Goal: Transaction & Acquisition: Purchase product/service

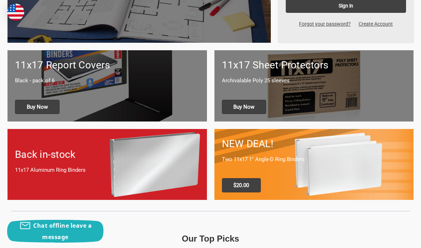
scroll to position [233, 0]
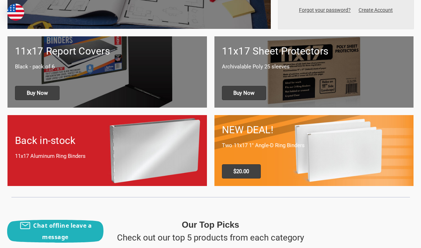
click at [39, 77] on div "11x17 Report Covers Black - pack of 6 Buy Now" at bounding box center [106, 71] width 199 height 71
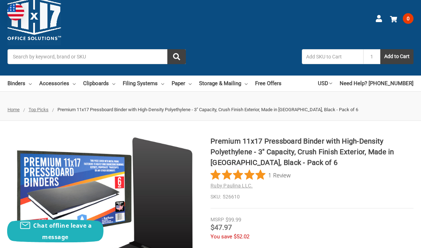
scroll to position [12, 0]
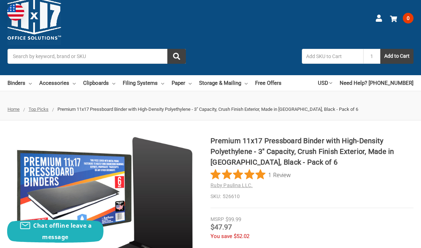
click at [150, 80] on link "Filing Systems" at bounding box center [143, 83] width 41 height 16
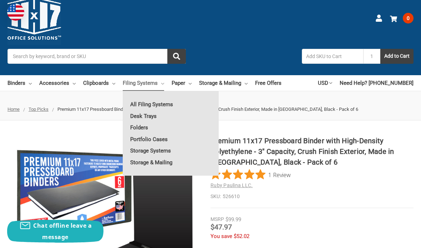
click at [139, 103] on link "All Filing Systems" at bounding box center [171, 104] width 96 height 11
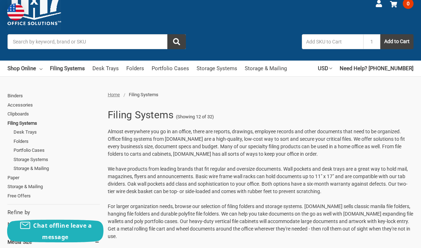
scroll to position [32, 0]
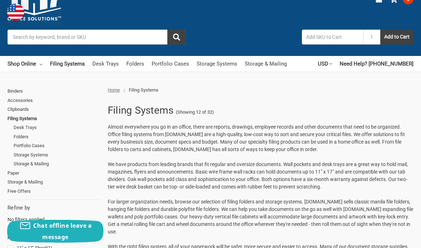
click at [14, 111] on link "Clipboards" at bounding box center [53, 109] width 92 height 9
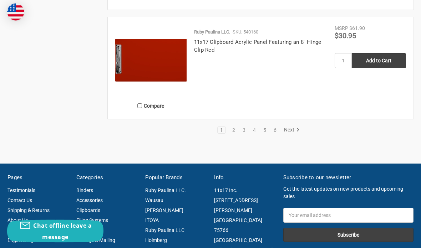
scroll to position [1667, 0]
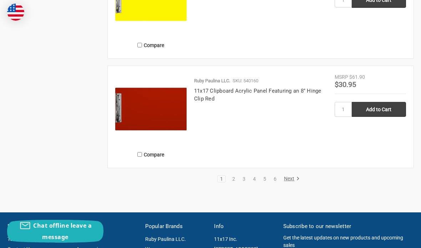
click at [284, 182] on link "Next" at bounding box center [290, 179] width 18 height 6
click at [290, 182] on link "Next" at bounding box center [290, 179] width 18 height 6
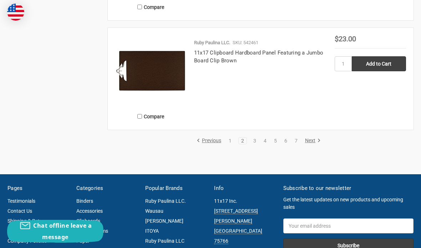
click at [307, 144] on link "Next" at bounding box center [311, 141] width 18 height 6
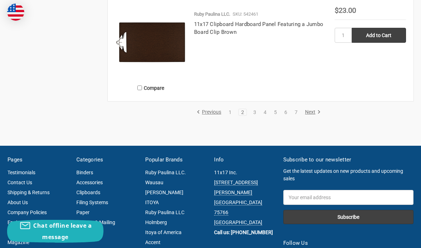
click at [307, 116] on link "Next" at bounding box center [311, 112] width 18 height 6
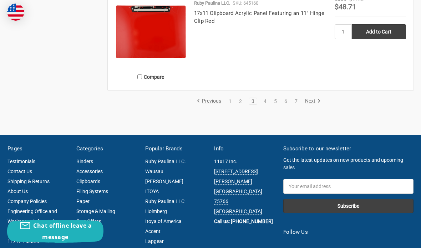
scroll to position [1624, 0]
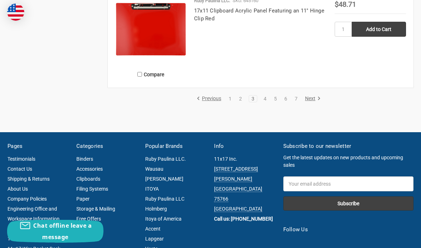
click at [312, 102] on link "Next" at bounding box center [311, 99] width 18 height 6
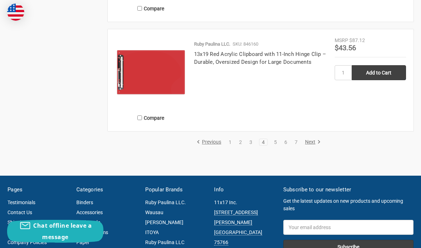
scroll to position [1579, 0]
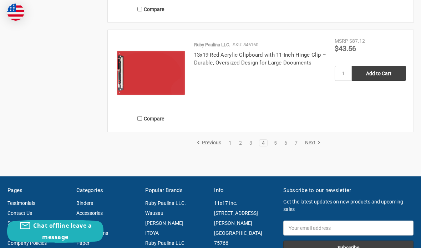
click at [311, 146] on link "Next" at bounding box center [311, 143] width 18 height 6
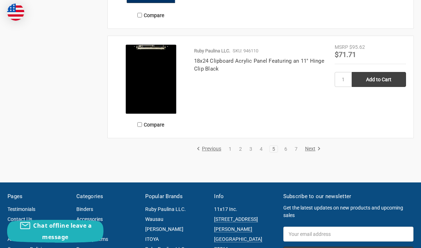
scroll to position [1574, 0]
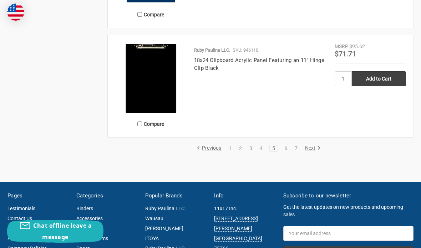
click at [312, 152] on link "Next" at bounding box center [311, 148] width 18 height 6
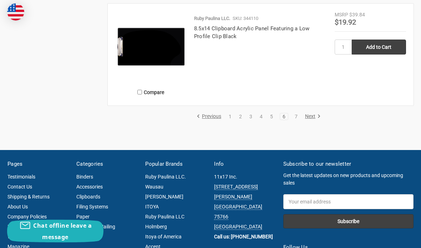
scroll to position [1606, 0]
click at [309, 120] on link "Next" at bounding box center [311, 116] width 18 height 6
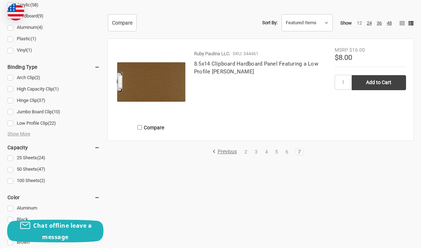
scroll to position [366, 0]
click at [263, 155] on link "4" at bounding box center [266, 152] width 8 height 5
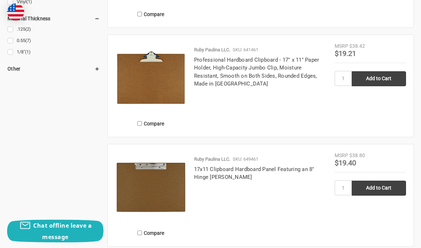
scroll to position [699, 0]
click at [386, 193] on input "Add to Cart" at bounding box center [379, 188] width 54 height 15
type input "Add to Cart"
click at [341, 195] on input "1" at bounding box center [342, 187] width 17 height 15
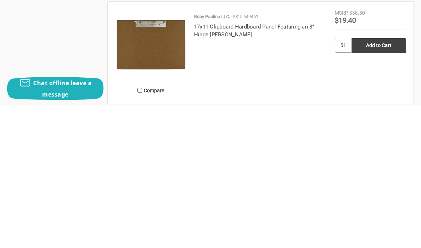
click at [345, 181] on input "51" at bounding box center [342, 188] width 17 height 15
type input "5"
click at [379, 181] on input "Add to Cart" at bounding box center [379, 188] width 54 height 15
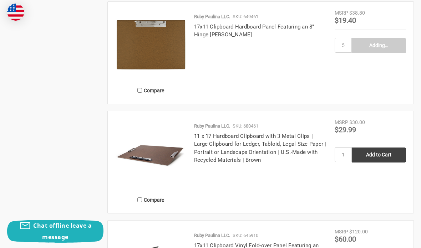
type input "Add to Cart"
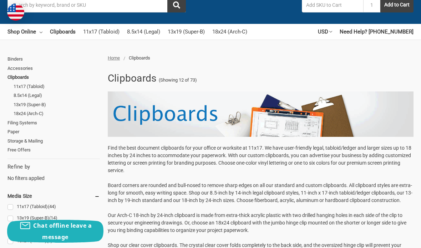
scroll to position [66, 0]
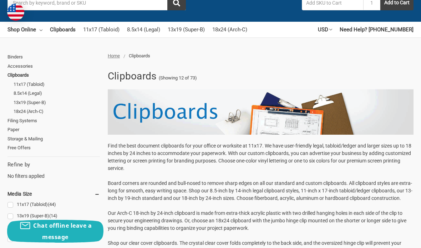
click at [25, 66] on link "Accessories" at bounding box center [53, 66] width 92 height 9
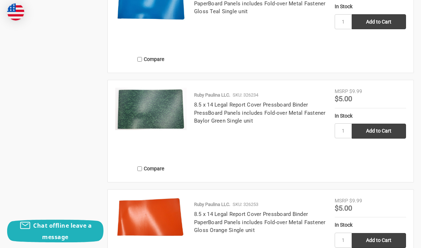
scroll to position [1324, 0]
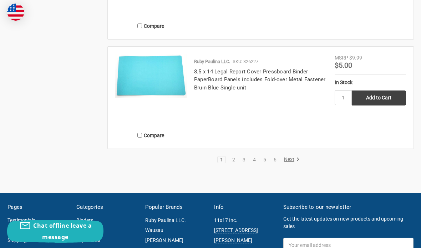
click at [232, 158] on link "2" at bounding box center [234, 159] width 8 height 5
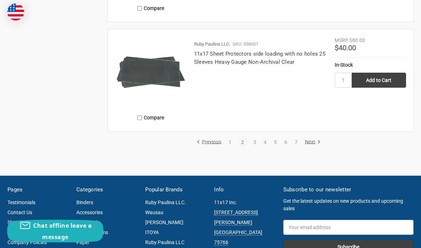
scroll to position [1589, 0]
click at [255, 141] on link "3" at bounding box center [255, 142] width 8 height 5
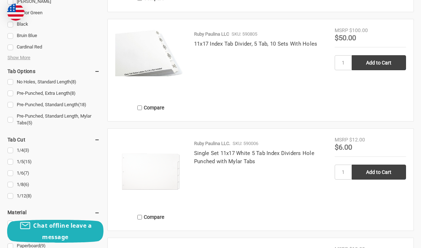
scroll to position [832, 0]
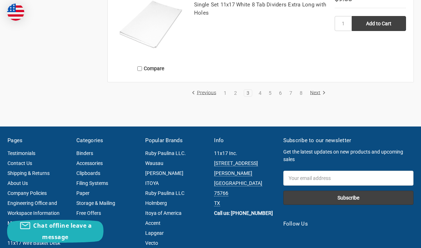
click at [316, 93] on link "Next" at bounding box center [316, 93] width 18 height 6
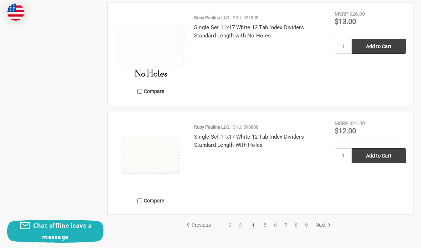
scroll to position [1563, 0]
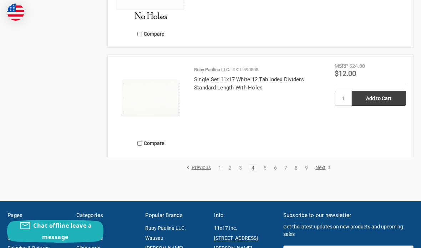
click at [321, 165] on link "Next" at bounding box center [322, 168] width 18 height 6
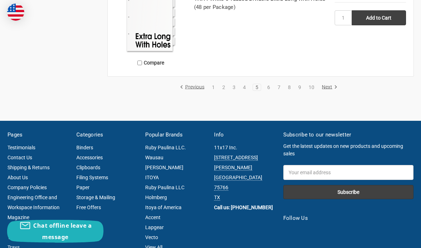
scroll to position [1644, 0]
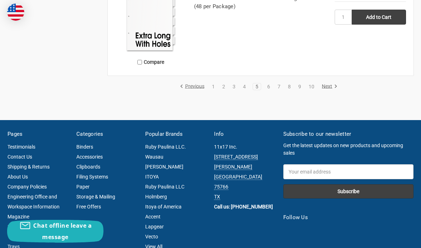
click at [327, 84] on link "Next" at bounding box center [328, 86] width 18 height 6
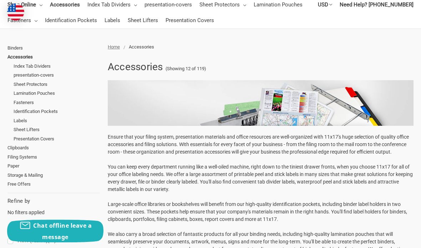
scroll to position [91, 0]
click at [38, 80] on link "Sheet Protectors" at bounding box center [57, 84] width 86 height 9
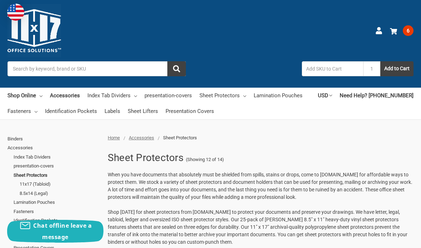
click at [30, 93] on link "Shop Online" at bounding box center [24, 96] width 35 height 16
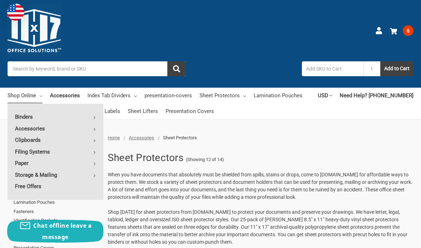
click at [86, 150] on link "Filing Systems" at bounding box center [55, 151] width 96 height 11
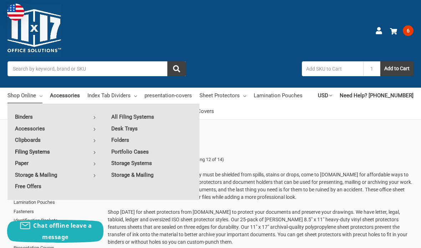
click at [133, 125] on link "Desk Trays" at bounding box center [152, 128] width 96 height 11
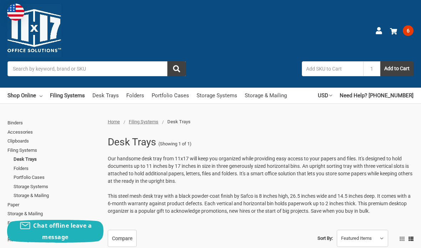
click at [138, 96] on link "Folders" at bounding box center [135, 96] width 18 height 16
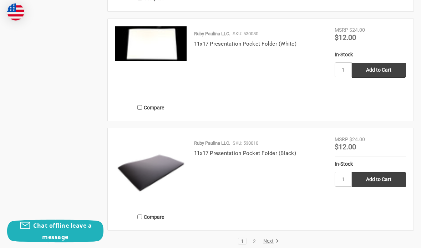
scroll to position [1398, 0]
click at [266, 238] on link "Next" at bounding box center [270, 241] width 18 height 6
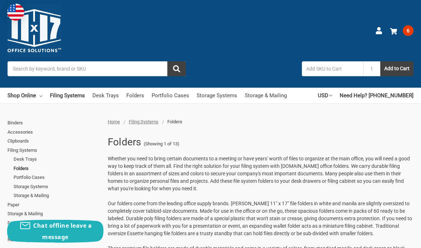
click at [107, 98] on link "Desk Trays" at bounding box center [105, 96] width 26 height 16
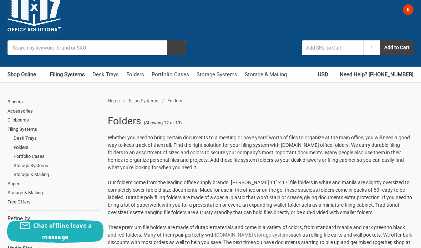
scroll to position [18, 0]
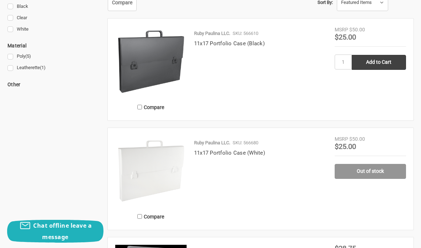
scroll to position [220, 0]
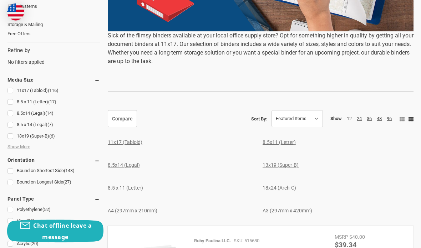
scroll to position [233, 0]
click at [9, 86] on link "11x17 (Tabloid) (116)" at bounding box center [53, 91] width 92 height 10
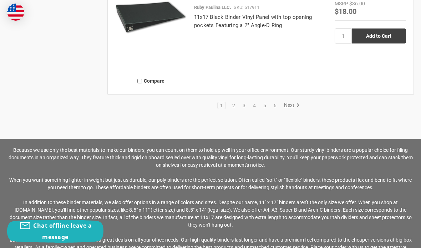
scroll to position [1593, 0]
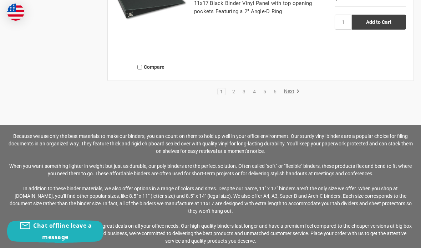
click at [286, 90] on link "Next" at bounding box center [290, 91] width 18 height 6
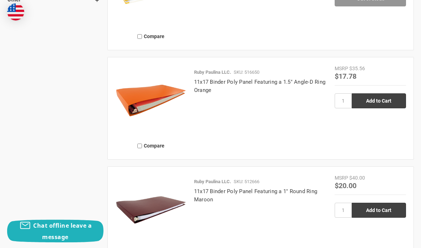
scroll to position [1108, 0]
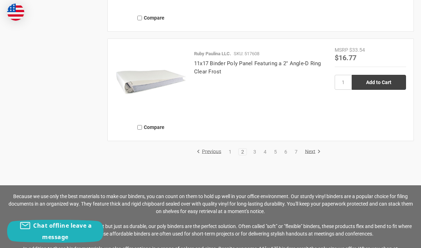
click at [309, 150] on link "Next" at bounding box center [311, 152] width 18 height 6
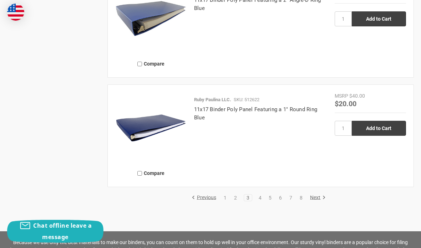
scroll to position [1522, 0]
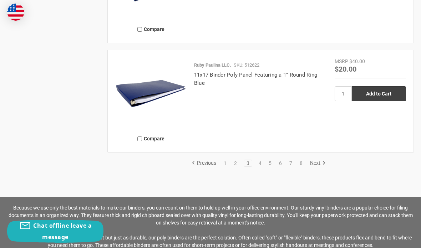
click at [317, 160] on link "Next" at bounding box center [316, 163] width 18 height 6
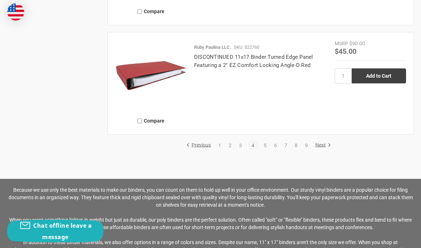
scroll to position [1539, 0]
click at [321, 146] on link "Next" at bounding box center [322, 145] width 18 height 6
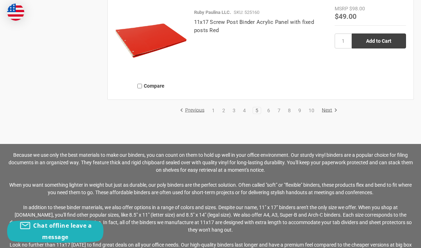
click at [268, 110] on link "6" at bounding box center [269, 110] width 8 height 5
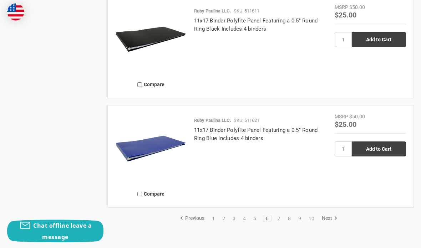
scroll to position [1466, 0]
click at [281, 216] on link "7" at bounding box center [279, 218] width 8 height 5
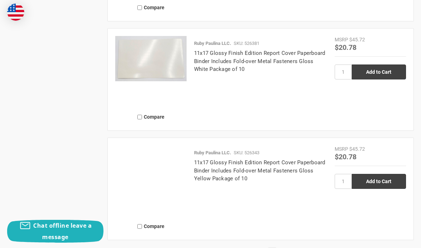
scroll to position [1430, 0]
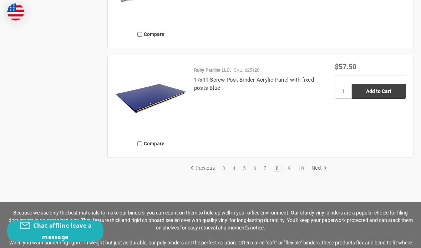
scroll to position [1517, 0]
click at [265, 166] on link "7" at bounding box center [265, 168] width 8 height 5
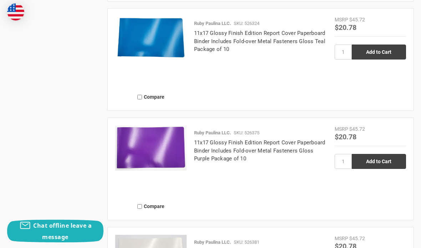
scroll to position [1233, 0]
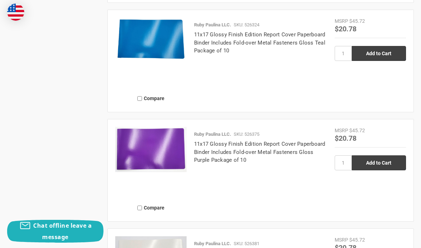
click at [173, 155] on img at bounding box center [150, 149] width 71 height 45
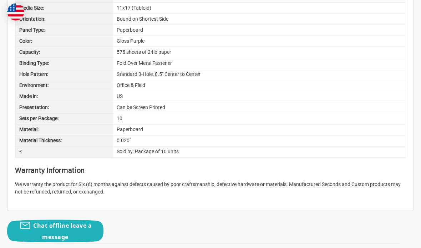
scroll to position [712, 0]
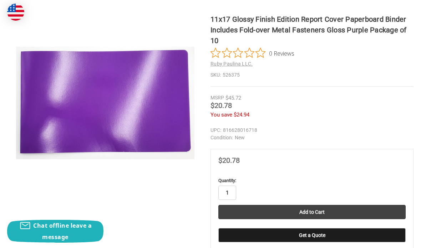
click at [226, 191] on input "1" at bounding box center [227, 193] width 18 height 14
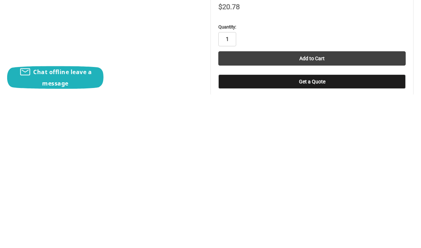
type input "5"
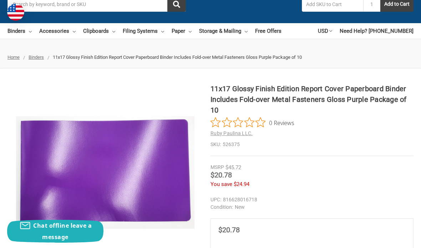
scroll to position [0, 0]
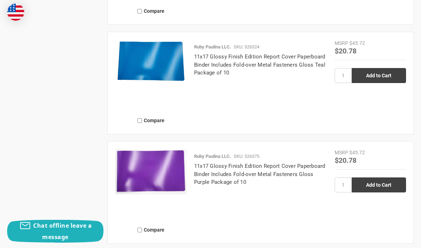
scroll to position [1305, 0]
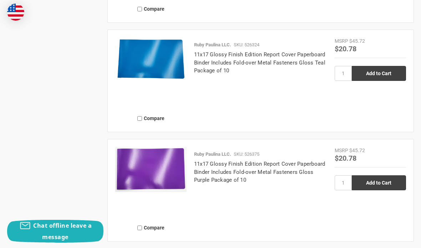
click at [278, 57] on link "11x17 Glossy Finish Edition Report Cover Paperboard Binder Includes Fold-over M…" at bounding box center [259, 62] width 131 height 22
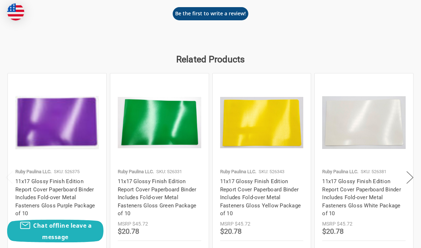
scroll to position [1058, 0]
click at [406, 188] on button "Next" at bounding box center [410, 178] width 14 height 22
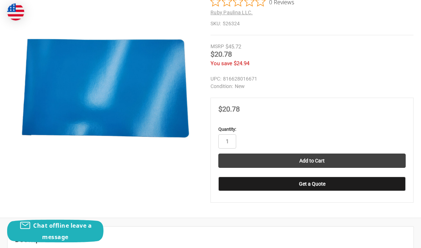
scroll to position [175, 0]
click at [225, 149] on input "1" at bounding box center [227, 141] width 18 height 14
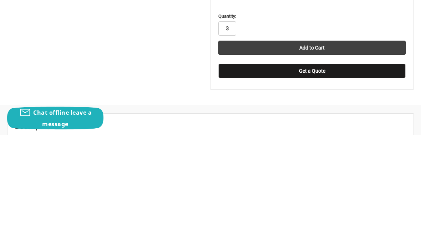
type input "3"
click at [356, 154] on input "Add to Cart" at bounding box center [311, 161] width 187 height 14
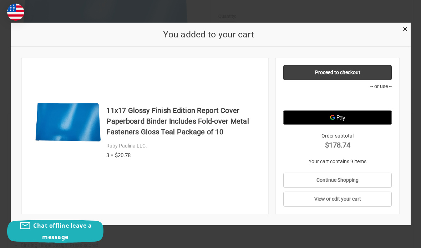
click at [360, 195] on link "View or edit your cart" at bounding box center [337, 199] width 108 height 15
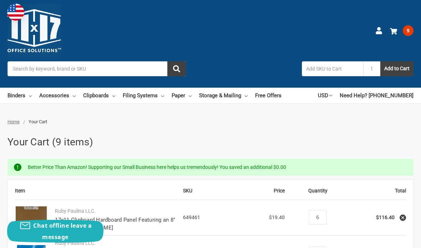
click at [188, 94] on link "Paper" at bounding box center [182, 96] width 20 height 16
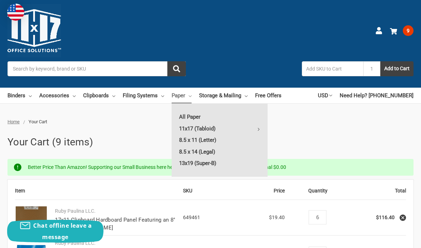
click at [217, 128] on link "11x17 (Tabloid)" at bounding box center [220, 128] width 96 height 11
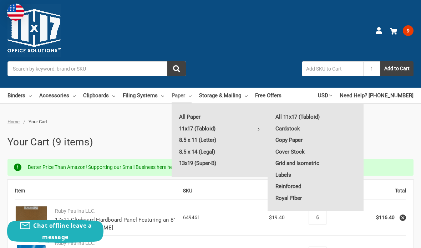
click at [300, 140] on link "Copy Paper" at bounding box center [316, 139] width 96 height 11
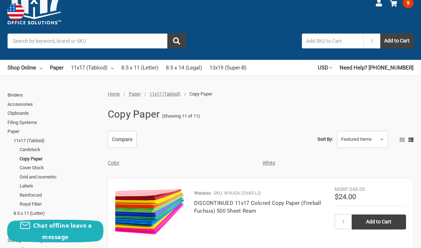
scroll to position [30, 0]
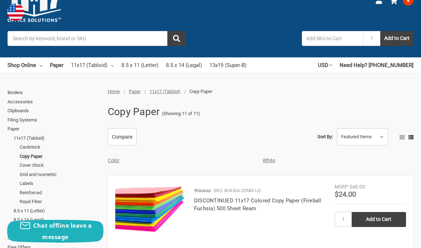
click at [45, 173] on link "Grid and Isometric" at bounding box center [60, 174] width 80 height 9
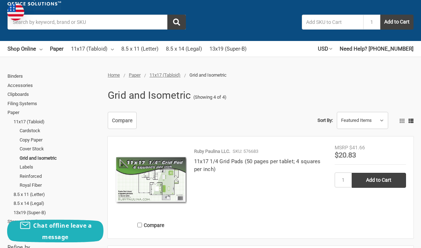
scroll to position [46, 0]
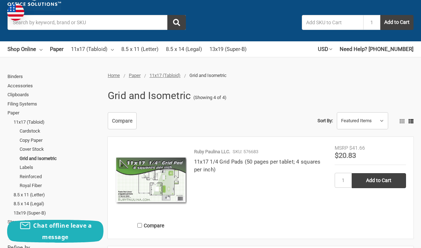
click at [35, 101] on link "Filing Systems" at bounding box center [53, 103] width 92 height 9
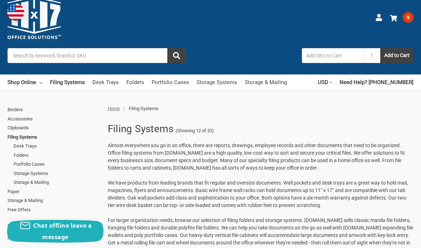
scroll to position [13, 0]
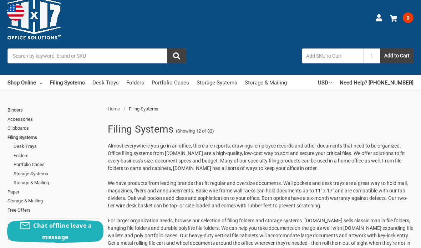
click at [20, 124] on link "Clipboards" at bounding box center [53, 128] width 92 height 9
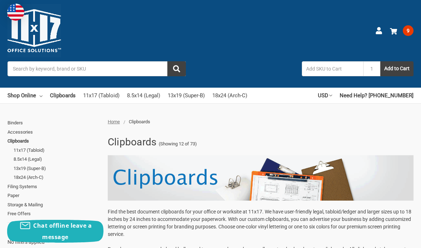
click at [28, 131] on link "Accessories" at bounding box center [53, 132] width 92 height 9
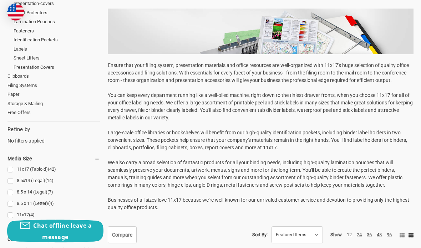
scroll to position [163, 0]
click at [9, 166] on link "11x17 (Tabloid) (42)" at bounding box center [53, 170] width 92 height 10
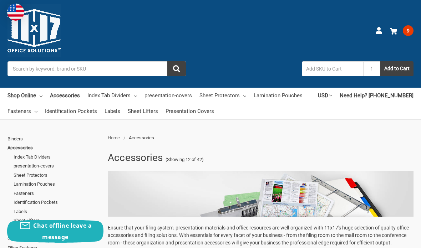
click at [409, 31] on span "9" at bounding box center [408, 30] width 11 height 11
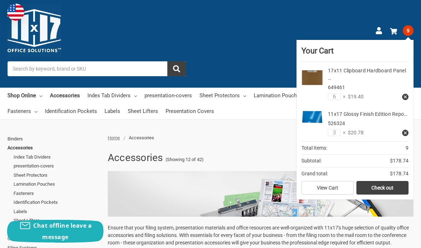
click at [402, 96] on link at bounding box center [405, 97] width 6 height 6
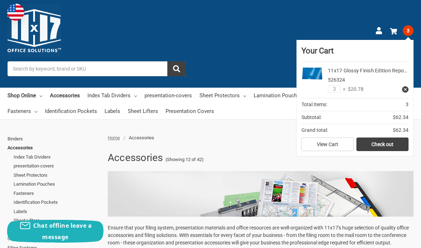
click at [407, 87] on link at bounding box center [405, 89] width 6 height 6
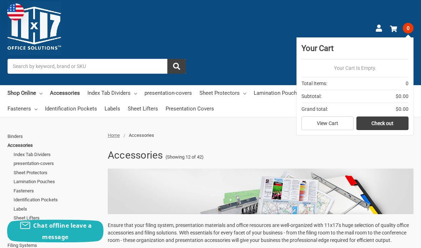
scroll to position [2, 0]
click at [124, 65] on input "Search" at bounding box center [96, 66] width 178 height 15
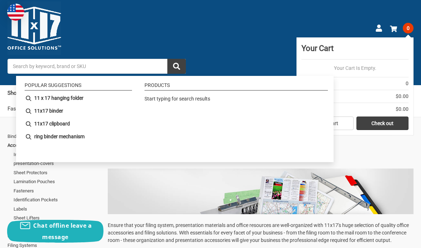
scroll to position [2, 0]
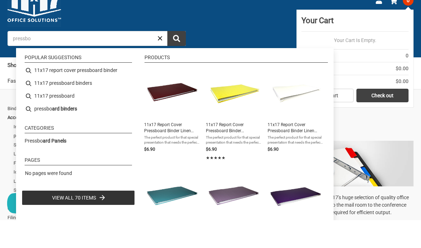
click at [100, 92] on li "11x17 report cover pressboard binder" at bounding box center [78, 98] width 113 height 13
type input "11x17 report cover pressboard binder"
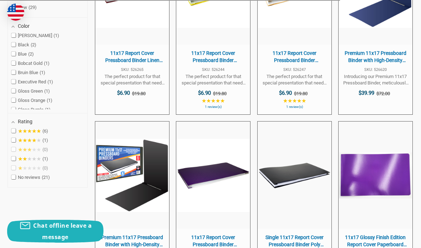
scroll to position [281, 0]
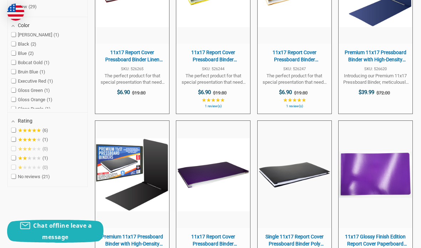
click at [215, 180] on button "View product" at bounding box center [212, 181] width 53 height 11
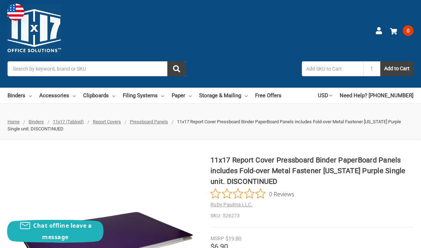
click at [162, 119] on span "Pressboard Panels" at bounding box center [149, 121] width 38 height 5
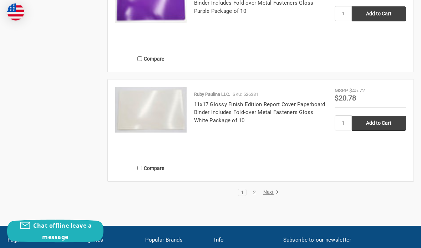
scroll to position [1309, 0]
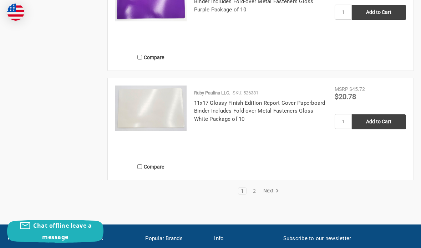
click at [269, 190] on link "Next" at bounding box center [270, 191] width 18 height 6
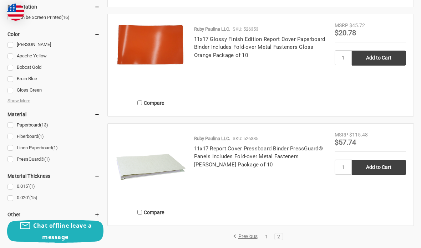
scroll to position [436, 0]
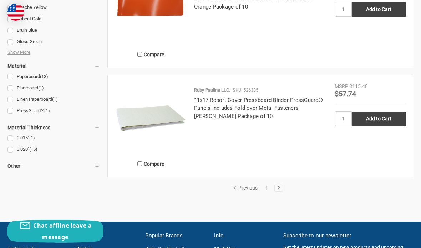
click at [266, 187] on link "1" at bounding box center [266, 188] width 8 height 5
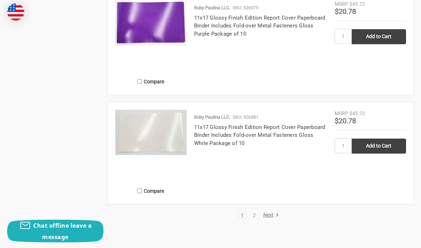
scroll to position [1285, 0]
click at [272, 213] on link "Next" at bounding box center [270, 215] width 18 height 6
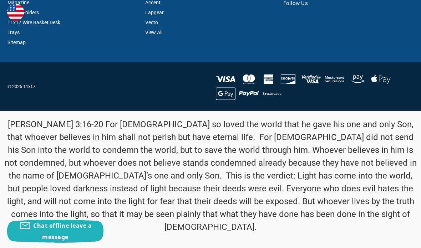
scroll to position [9, 0]
